Goal: Task Accomplishment & Management: Use online tool/utility

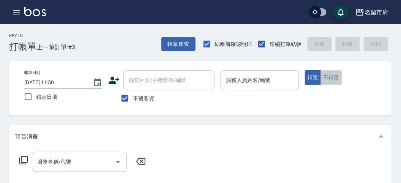
click at [326, 77] on button "不指定" at bounding box center [330, 77] width 21 height 15
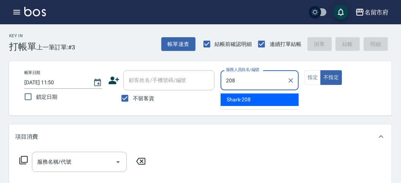
click at [257, 101] on div "Shark -208" at bounding box center [259, 99] width 78 height 13
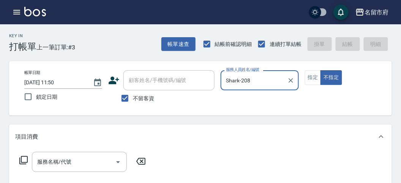
type input "Shark-208"
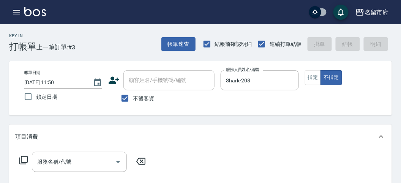
click at [25, 159] on icon at bounding box center [23, 160] width 9 height 9
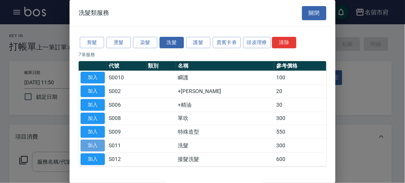
click at [96, 141] on button "加入" at bounding box center [92, 146] width 24 height 12
type input "洗髮(S011)"
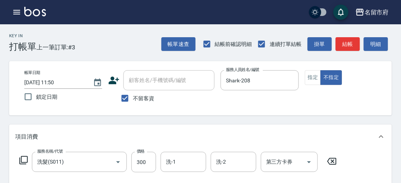
click at [21, 157] on icon at bounding box center [23, 160] width 8 height 8
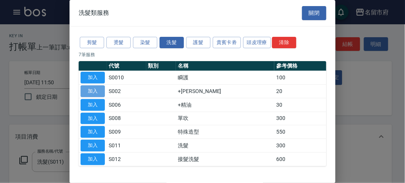
drag, startPoint x: 93, startPoint y: 90, endPoint x: 91, endPoint y: 95, distance: 6.1
click at [93, 90] on button "加入" at bounding box center [92, 91] width 24 height 12
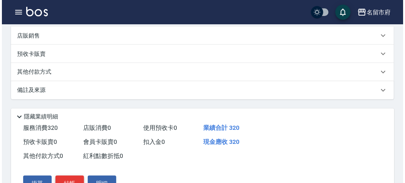
scroll to position [252, 0]
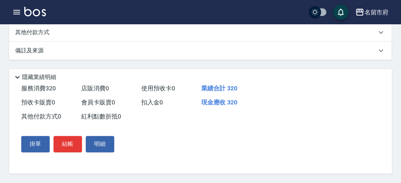
click at [53, 143] on div "掛單 結帳 明細" at bounding box center [67, 144] width 99 height 22
click at [64, 144] on button "結帳" at bounding box center [68, 144] width 28 height 16
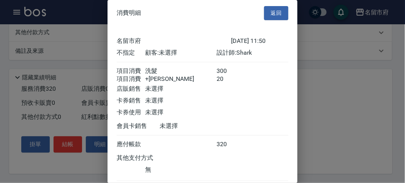
scroll to position [50, 0]
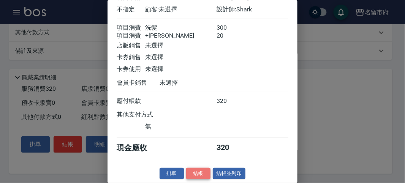
click at [198, 176] on button "結帳" at bounding box center [198, 174] width 24 height 12
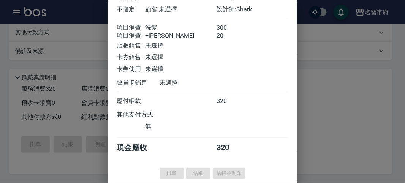
type input "[DATE] 12:23"
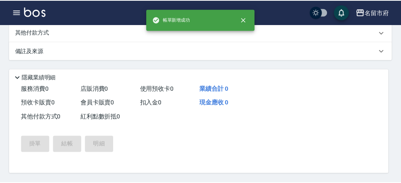
scroll to position [0, 0]
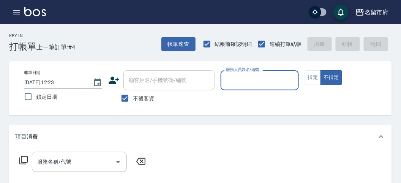
click at [310, 82] on button "指定" at bounding box center [313, 77] width 16 height 15
click at [266, 80] on input "服務人員姓名/編號" at bounding box center [259, 80] width 71 height 13
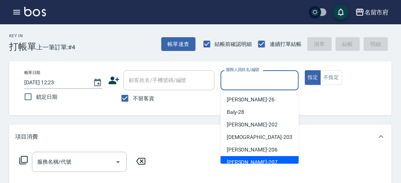
click at [245, 160] on span "[PERSON_NAME] -207" at bounding box center [252, 162] width 51 height 8
type input "[PERSON_NAME]-207"
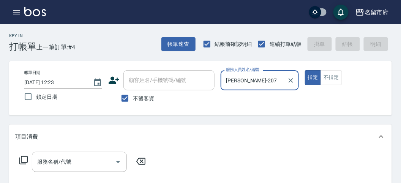
click at [24, 157] on icon at bounding box center [23, 160] width 9 height 9
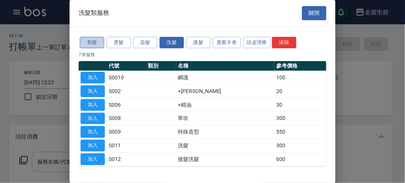
click at [102, 46] on button "剪髮" at bounding box center [92, 43] width 24 height 12
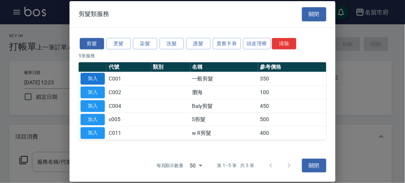
click at [99, 75] on button "加入" at bounding box center [92, 79] width 24 height 12
type input "一般剪髮(C001)"
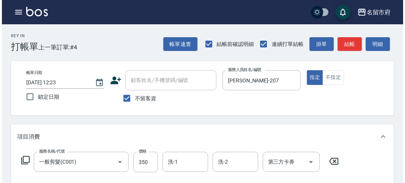
scroll to position [222, 0]
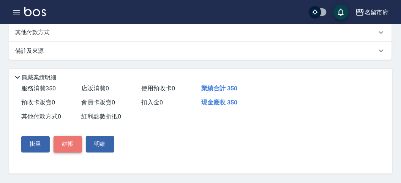
click at [71, 143] on button "結帳" at bounding box center [68, 144] width 28 height 16
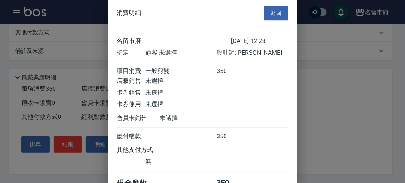
scroll to position [42, 0]
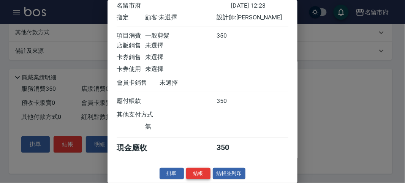
click at [195, 173] on button "結帳" at bounding box center [198, 174] width 24 height 12
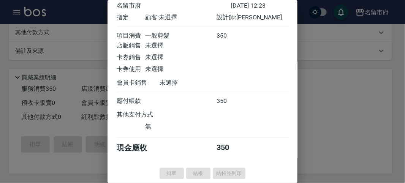
type input "[DATE] 12:50"
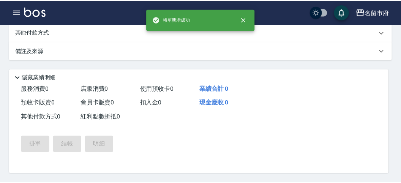
scroll to position [0, 0]
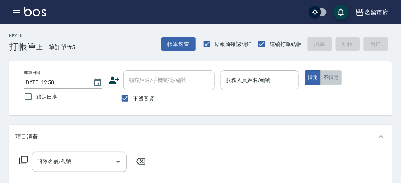
click at [328, 76] on button "不指定" at bounding box center [330, 77] width 21 height 15
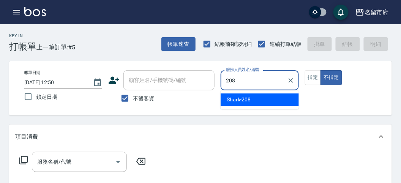
click at [234, 97] on span "Shark -208" at bounding box center [239, 100] width 24 height 8
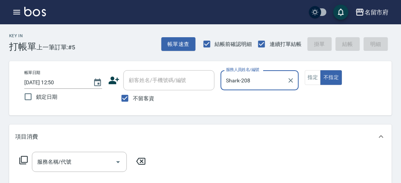
type input "Shark-208"
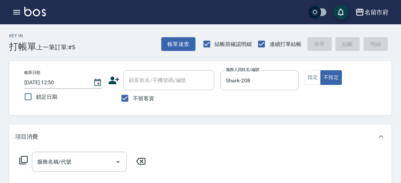
click at [23, 162] on icon at bounding box center [23, 160] width 8 height 8
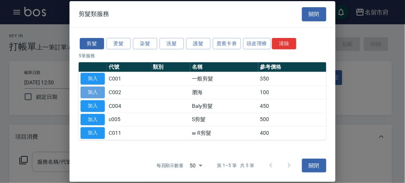
click at [96, 90] on button "加入" at bounding box center [92, 93] width 24 height 12
type input "瀏海(C002)"
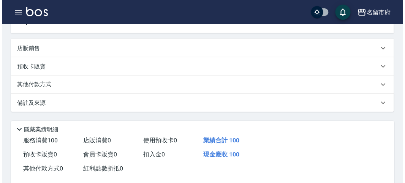
scroll to position [222, 0]
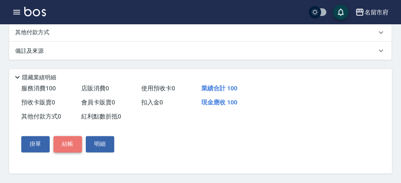
click at [71, 147] on button "結帳" at bounding box center [68, 144] width 28 height 16
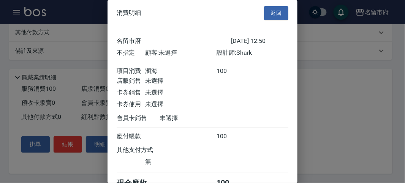
scroll to position [42, 0]
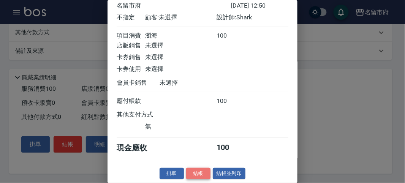
click at [200, 175] on button "結帳" at bounding box center [198, 174] width 24 height 12
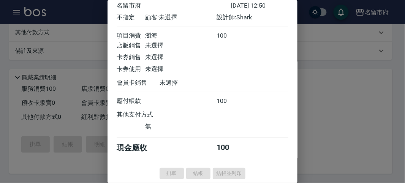
type input "[DATE] 13:22"
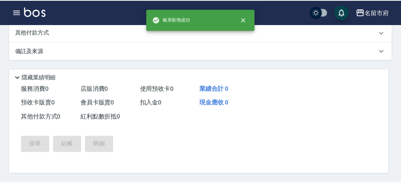
scroll to position [0, 0]
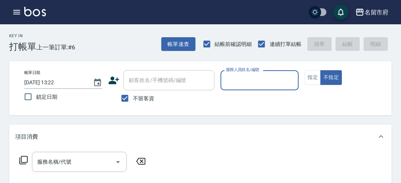
click at [249, 72] on div "服務人員姓名/編號" at bounding box center [259, 80] width 78 height 20
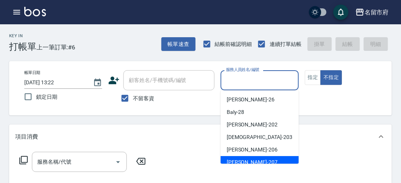
click at [249, 159] on div "[PERSON_NAME] -207" at bounding box center [259, 162] width 78 height 13
type input "[PERSON_NAME]-207"
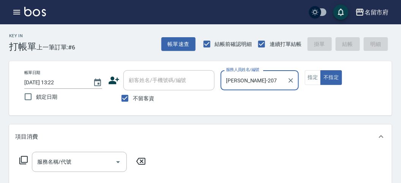
click at [17, 157] on div "服務名稱/代號 服務名稱/代號" at bounding box center [82, 162] width 135 height 20
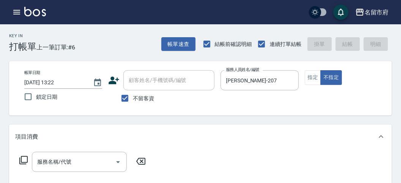
click at [22, 160] on icon at bounding box center [23, 160] width 9 height 9
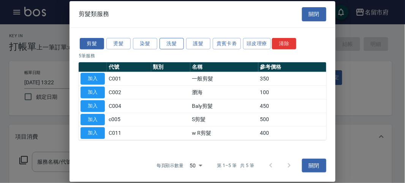
click at [173, 48] on button "洗髮" at bounding box center [171, 44] width 24 height 12
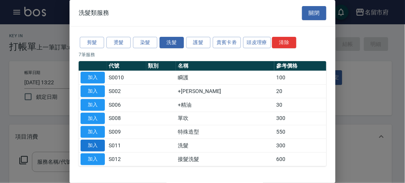
click at [98, 142] on button "加入" at bounding box center [92, 146] width 24 height 12
type input "洗髮(S011)"
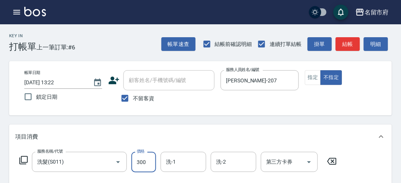
click at [145, 159] on input "300" at bounding box center [143, 162] width 25 height 20
type input "350"
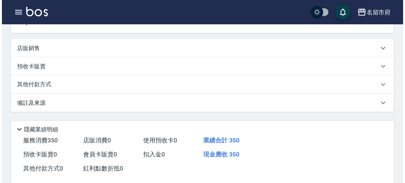
scroll to position [222, 0]
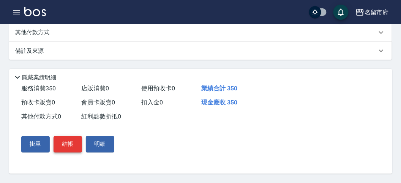
click at [72, 148] on button "結帳" at bounding box center [68, 144] width 28 height 16
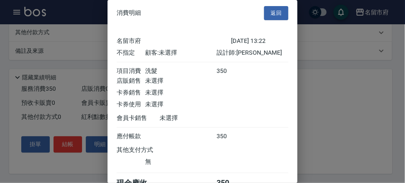
scroll to position [42, 0]
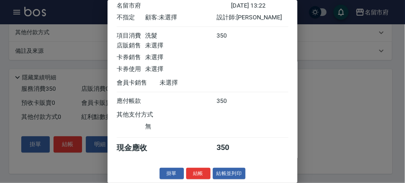
click at [195, 175] on button "結帳" at bounding box center [198, 174] width 24 height 12
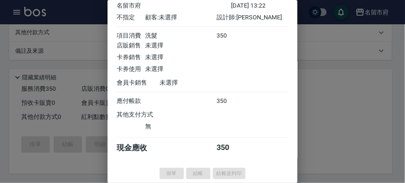
type input "[DATE] 13:56"
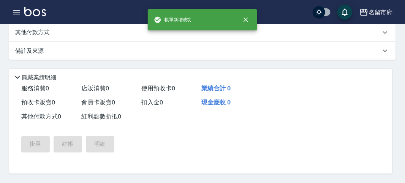
scroll to position [0, 0]
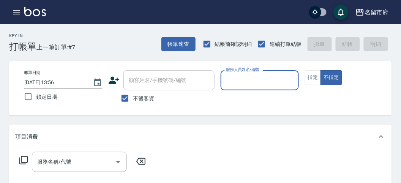
drag, startPoint x: 282, startPoint y: 85, endPoint x: 276, endPoint y: 87, distance: 6.3
click at [276, 87] on input "服務人員姓名/編號" at bounding box center [259, 80] width 71 height 13
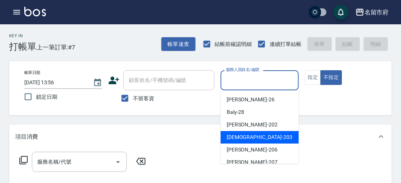
click at [234, 135] on span "聖德 -203" at bounding box center [260, 137] width 66 height 8
type input "聖德-203"
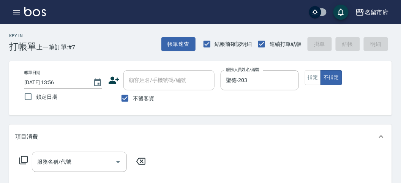
drag, startPoint x: 28, startPoint y: 157, endPoint x: 19, endPoint y: 159, distance: 8.9
click at [28, 157] on div "服務名稱/代號 服務名稱/代號" at bounding box center [82, 162] width 135 height 20
click at [19, 159] on icon at bounding box center [23, 160] width 8 height 8
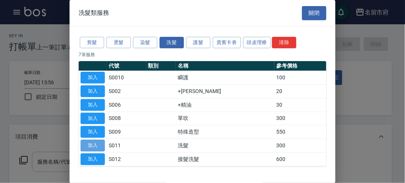
click at [95, 142] on button "加入" at bounding box center [92, 146] width 24 height 12
type input "洗髮(S011)"
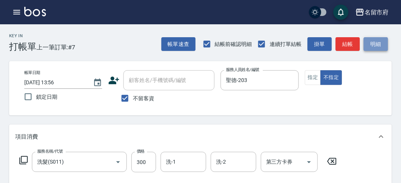
drag, startPoint x: 378, startPoint y: 46, endPoint x: 328, endPoint y: 73, distance: 56.5
click at [378, 46] on button "明細" at bounding box center [376, 44] width 24 height 14
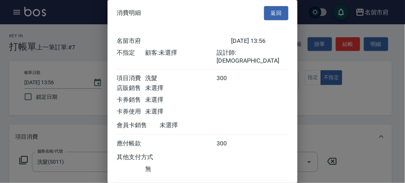
scroll to position [42, 0]
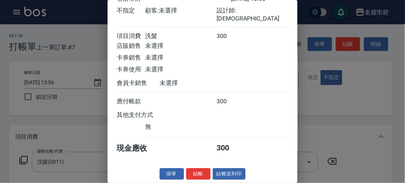
click at [200, 172] on button "結帳" at bounding box center [198, 174] width 24 height 12
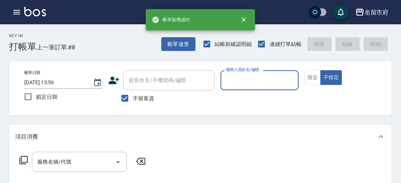
drag, startPoint x: 259, startPoint y: 80, endPoint x: 256, endPoint y: 83, distance: 4.3
click at [256, 83] on input "服務人員姓名/編號" at bounding box center [259, 80] width 71 height 13
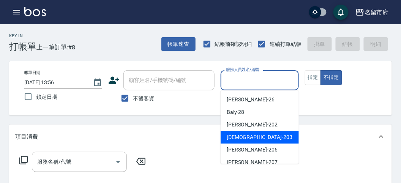
click at [230, 137] on span "聖德 -203" at bounding box center [260, 137] width 66 height 8
type input "聖德-203"
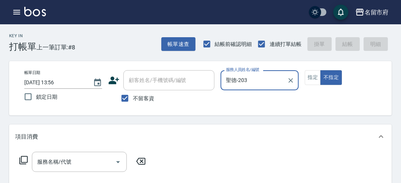
click at [25, 157] on icon at bounding box center [23, 160] width 9 height 9
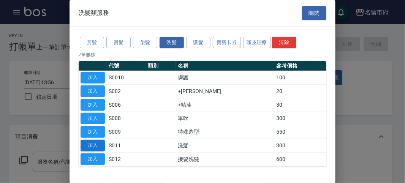
click at [91, 142] on button "加入" at bounding box center [92, 146] width 24 height 12
type input "洗髮(S011)"
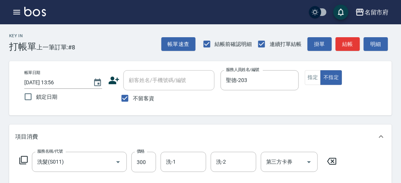
drag, startPoint x: 145, startPoint y: 165, endPoint x: 147, endPoint y: 151, distance: 14.2
click at [145, 165] on input "300" at bounding box center [143, 162] width 25 height 20
type input "350"
click at [378, 50] on button "明細" at bounding box center [376, 44] width 24 height 14
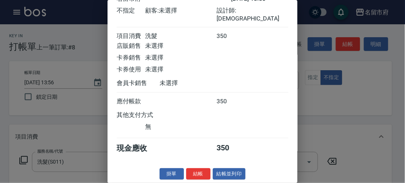
click at [195, 172] on button "結帳" at bounding box center [198, 174] width 24 height 12
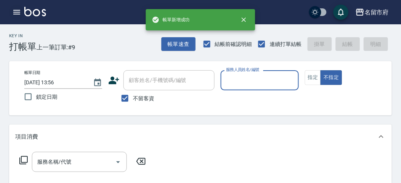
click at [20, 13] on icon "button" at bounding box center [16, 12] width 9 height 9
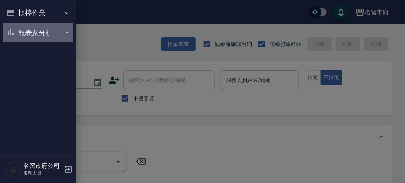
click at [25, 41] on button "報表及分析" at bounding box center [38, 33] width 70 height 20
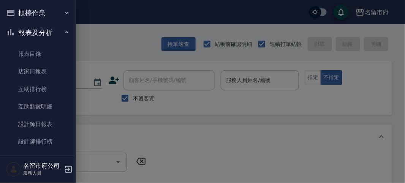
click at [24, 35] on button "報表及分析" at bounding box center [38, 33] width 70 height 20
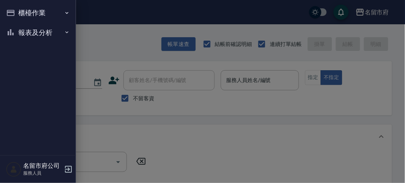
click at [35, 33] on button "報表及分析" at bounding box center [38, 33] width 70 height 20
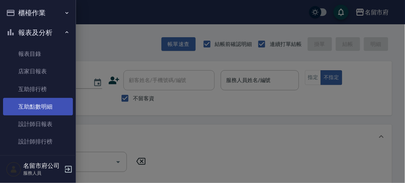
drag, startPoint x: 31, startPoint y: 114, endPoint x: 30, endPoint y: 124, distance: 10.0
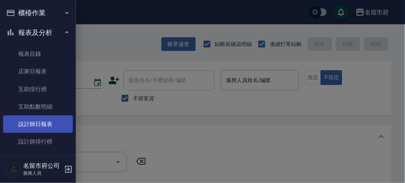
click at [31, 114] on link "互助點數明細" at bounding box center [38, 106] width 70 height 17
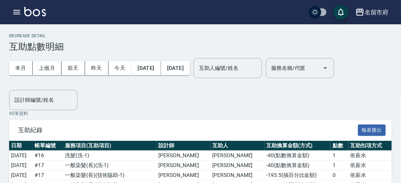
click at [17, 12] on icon "button" at bounding box center [16, 12] width 7 height 5
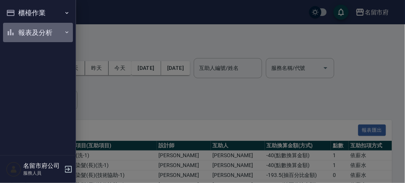
click at [13, 39] on button "報表及分析" at bounding box center [38, 33] width 70 height 20
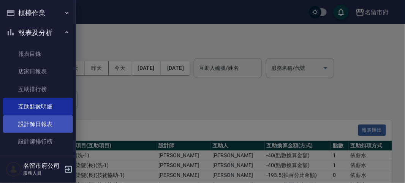
click at [36, 123] on link "設計師日報表" at bounding box center [38, 123] width 70 height 17
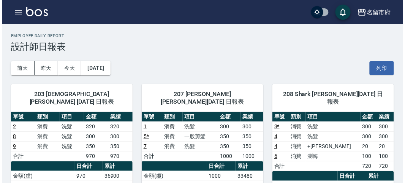
scroll to position [42, 0]
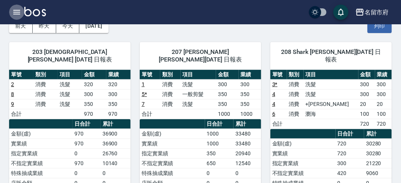
click at [17, 9] on icon "button" at bounding box center [16, 12] width 9 height 9
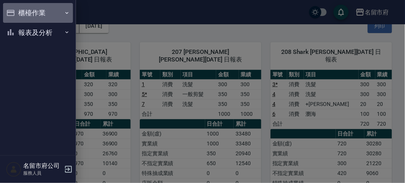
click at [17, 9] on button "櫃檯作業" at bounding box center [38, 13] width 70 height 20
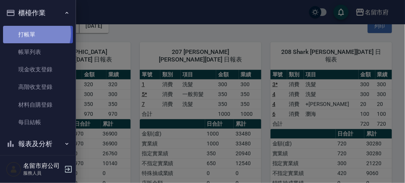
click at [35, 33] on link "打帳單" at bounding box center [38, 34] width 70 height 17
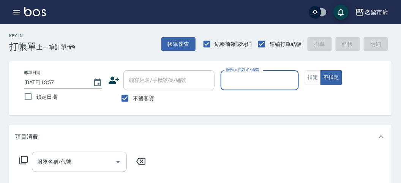
click at [132, 43] on div "Key In 打帳單 上一筆訂單:#9 帳單速查 結帳前確認明細 連續打單結帳 掛單 結帳 明細" at bounding box center [196, 38] width 392 height 28
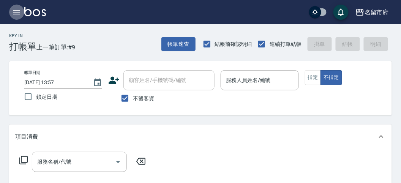
click at [15, 16] on icon "button" at bounding box center [16, 12] width 9 height 9
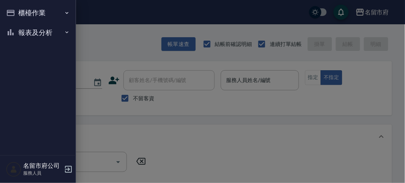
click at [20, 36] on button "報表及分析" at bounding box center [38, 33] width 70 height 20
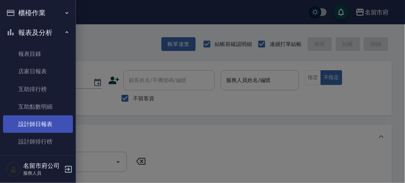
click at [35, 126] on link "設計師日報表" at bounding box center [38, 123] width 70 height 17
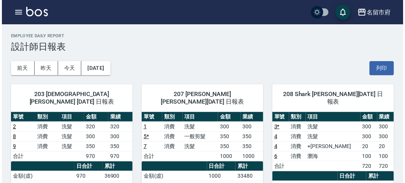
scroll to position [84, 0]
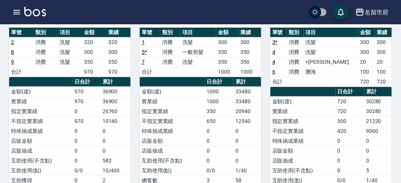
click at [20, 10] on icon "button" at bounding box center [16, 12] width 7 height 5
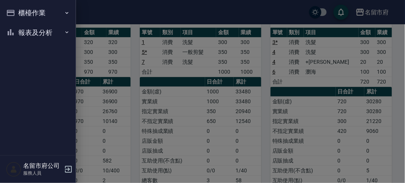
click at [19, 11] on button "櫃檯作業" at bounding box center [38, 13] width 70 height 20
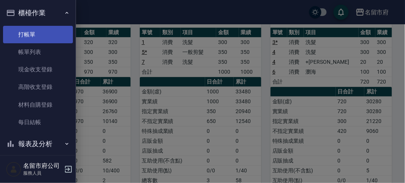
click at [24, 31] on link "打帳單" at bounding box center [38, 34] width 70 height 17
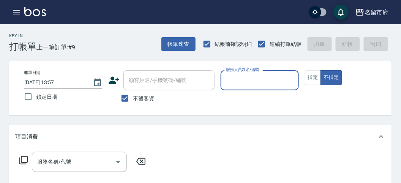
click at [100, 41] on div "Key In 打帳單 上一筆訂單:#9 帳單速查 結帳前確認明細 連續打單結帳 掛單 結帳 明細" at bounding box center [196, 38] width 392 height 28
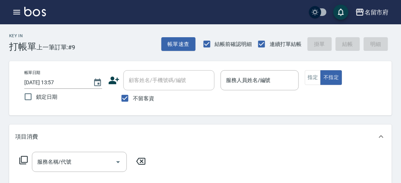
click at [164, 21] on div "名留市府 登出" at bounding box center [200, 12] width 401 height 24
click at [120, 43] on div "Key In 打帳單 上一筆訂單:#9 帳單速查 結帳前確認明細 連續打單結帳 掛單 結帳 明細" at bounding box center [196, 38] width 392 height 28
click at [106, 49] on div "Key In 打帳單 上一筆訂單:#9 帳單速查 結帳前確認明細 連續打單結帳 掛單 結帳 明細" at bounding box center [196, 38] width 392 height 28
